Goal: Find specific page/section: Find specific page/section

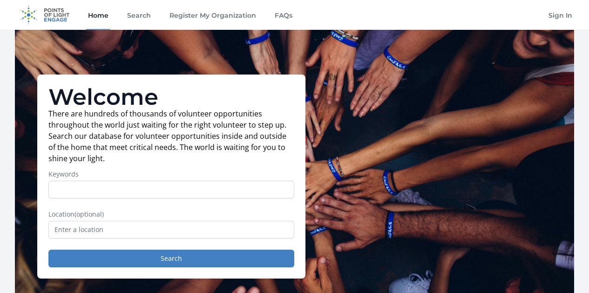
scroll to position [60, 0]
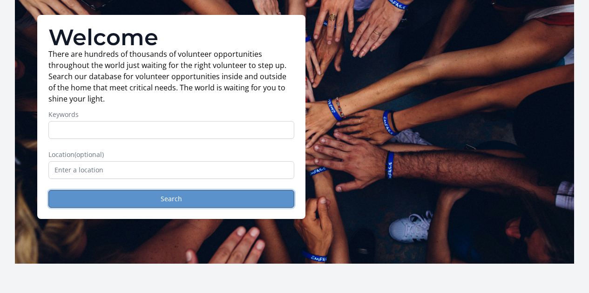
click at [220, 208] on button "Search" at bounding box center [171, 199] width 246 height 18
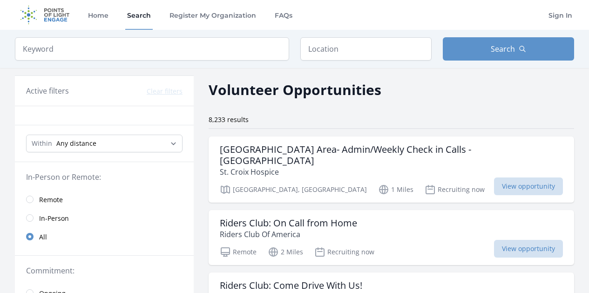
click at [54, 201] on span "Remote" at bounding box center [51, 199] width 24 height 9
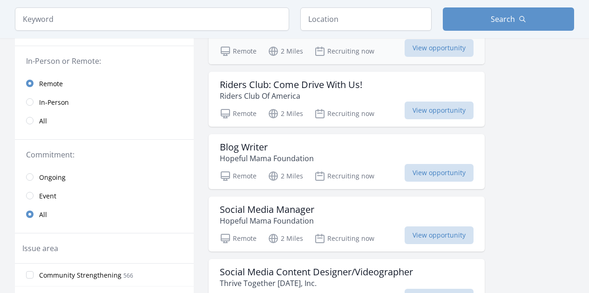
scroll to position [123, 0]
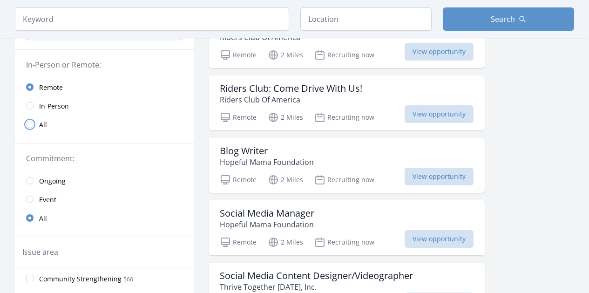
click at [31, 124] on input "radio" at bounding box center [29, 124] width 7 height 7
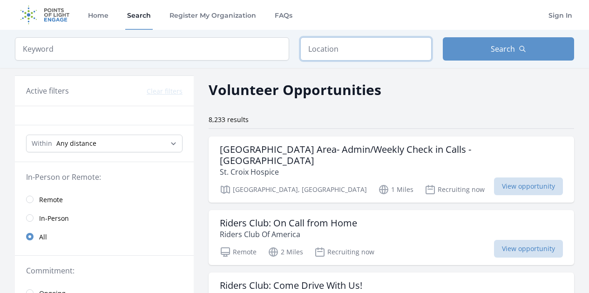
click at [345, 52] on input "text" at bounding box center [365, 48] width 131 height 23
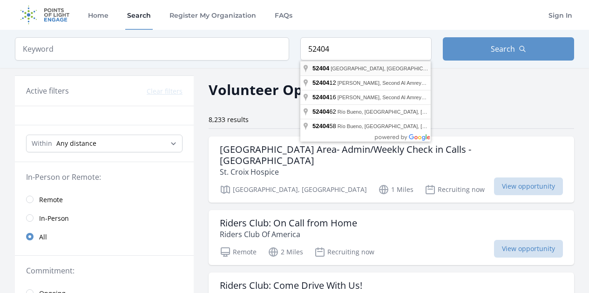
type input "Cedar Rapids, IA 52404, USA"
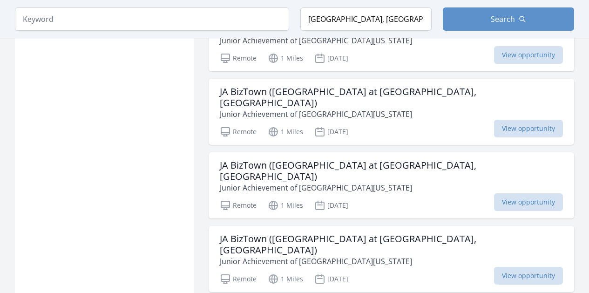
scroll to position [1056, 0]
